Goal: Obtain resource: Obtain resource

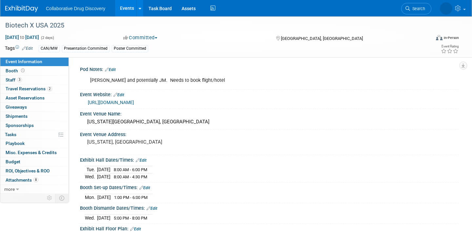
click at [169, 98] on div "[URL][DOMAIN_NAME]" at bounding box center [269, 101] width 369 height 9
click at [48, 82] on link "3 Staff 3" at bounding box center [34, 80] width 68 height 9
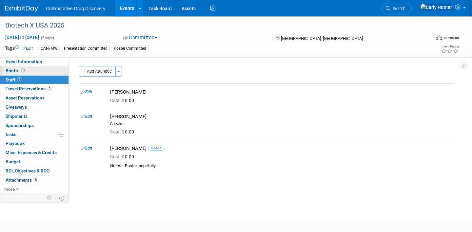
click at [31, 67] on link "Booth" at bounding box center [34, 71] width 68 height 9
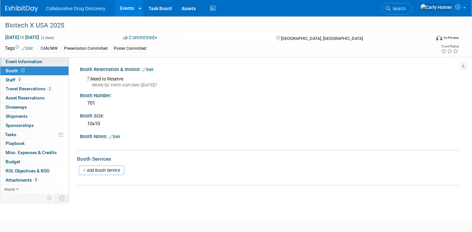
click at [37, 65] on link "Event Information" at bounding box center [34, 61] width 68 height 9
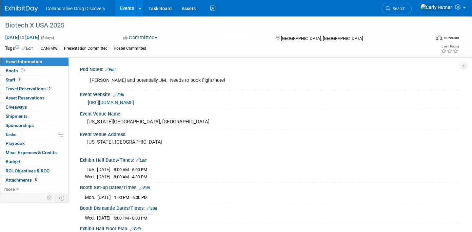
click at [134, 103] on link "[URL][DOMAIN_NAME]" at bounding box center [111, 102] width 46 height 5
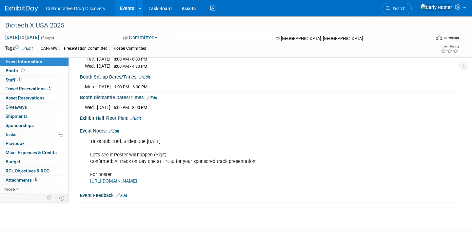
scroll to position [147, 0]
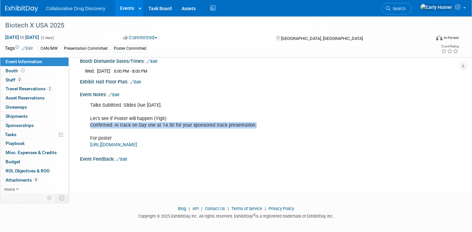
drag, startPoint x: 255, startPoint y: 126, endPoint x: 90, endPoint y: 126, distance: 164.5
click at [90, 126] on div "Talks Subiitted. Slides Due [DATE]. Let's see if Poster will happen (Yigit) Con…" at bounding box center [236, 125] width 300 height 53
copy div "Confirmed: AI track on Day one at 14.50 for your sponsored track presentation."
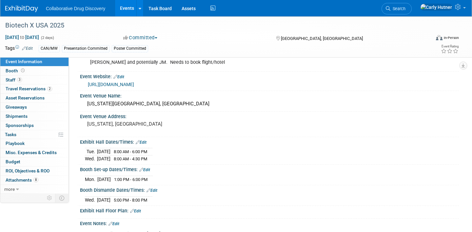
scroll to position [13, 0]
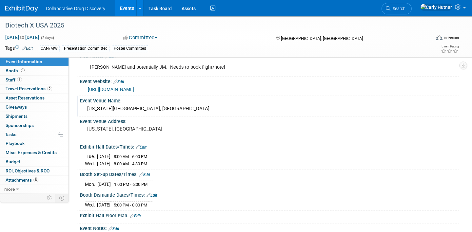
drag, startPoint x: 196, startPoint y: 110, endPoint x: 84, endPoint y: 109, distance: 112.0
click at [84, 109] on div "Pennsylvania Convention Center, Philadelphia" at bounding box center [269, 109] width 379 height 11
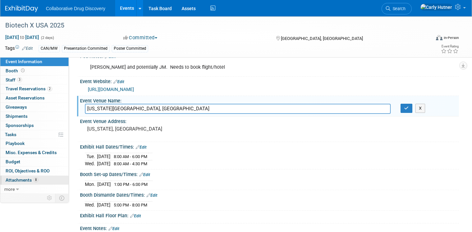
click at [39, 181] on link "8 Attachments 8" at bounding box center [34, 180] width 68 height 9
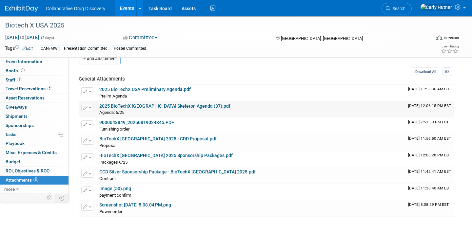
scroll to position [17, 0]
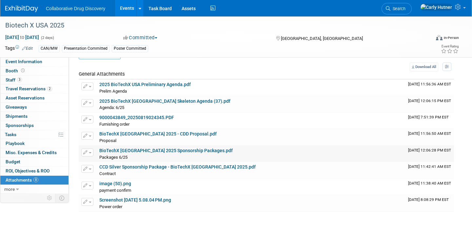
click at [135, 147] on td "BioTechX USA 2025 Sponsorship Packages.pdf Packages 6/25 Packages 6/25 X" at bounding box center [251, 154] width 309 height 16
click at [132, 152] on link "BioTechX USA 2025 Sponsorship Packages.pdf" at bounding box center [165, 150] width 133 height 5
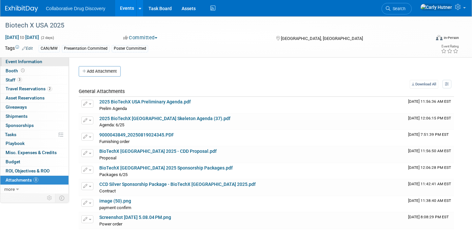
click at [33, 61] on span "Event Information" at bounding box center [24, 61] width 37 height 5
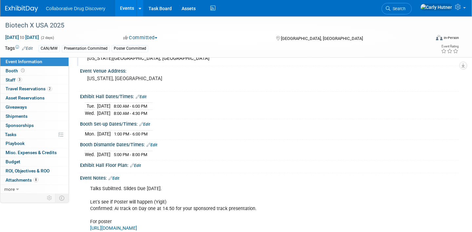
scroll to position [70, 0]
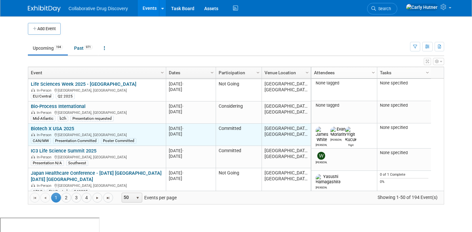
click at [56, 132] on div "In-Person [GEOGRAPHIC_DATA], [GEOGRAPHIC_DATA]" at bounding box center [97, 135] width 132 height 6
click at [55, 126] on link "Biotech X USA 2025" at bounding box center [52, 129] width 43 height 6
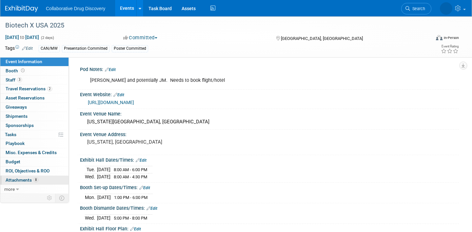
click at [29, 179] on span "Attachments 8" at bounding box center [22, 180] width 33 height 5
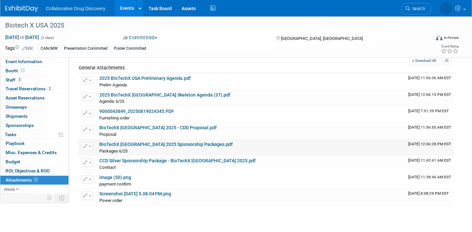
scroll to position [23, 0]
click at [154, 145] on link "BioTechX USA 2025 Sponsorship Packages.pdf" at bounding box center [165, 144] width 133 height 5
click at [148, 163] on link "CCD Silver Sponsorship Package - BioTechX USA 2025.pdf" at bounding box center [177, 161] width 156 height 5
